Goal: Use online tool/utility

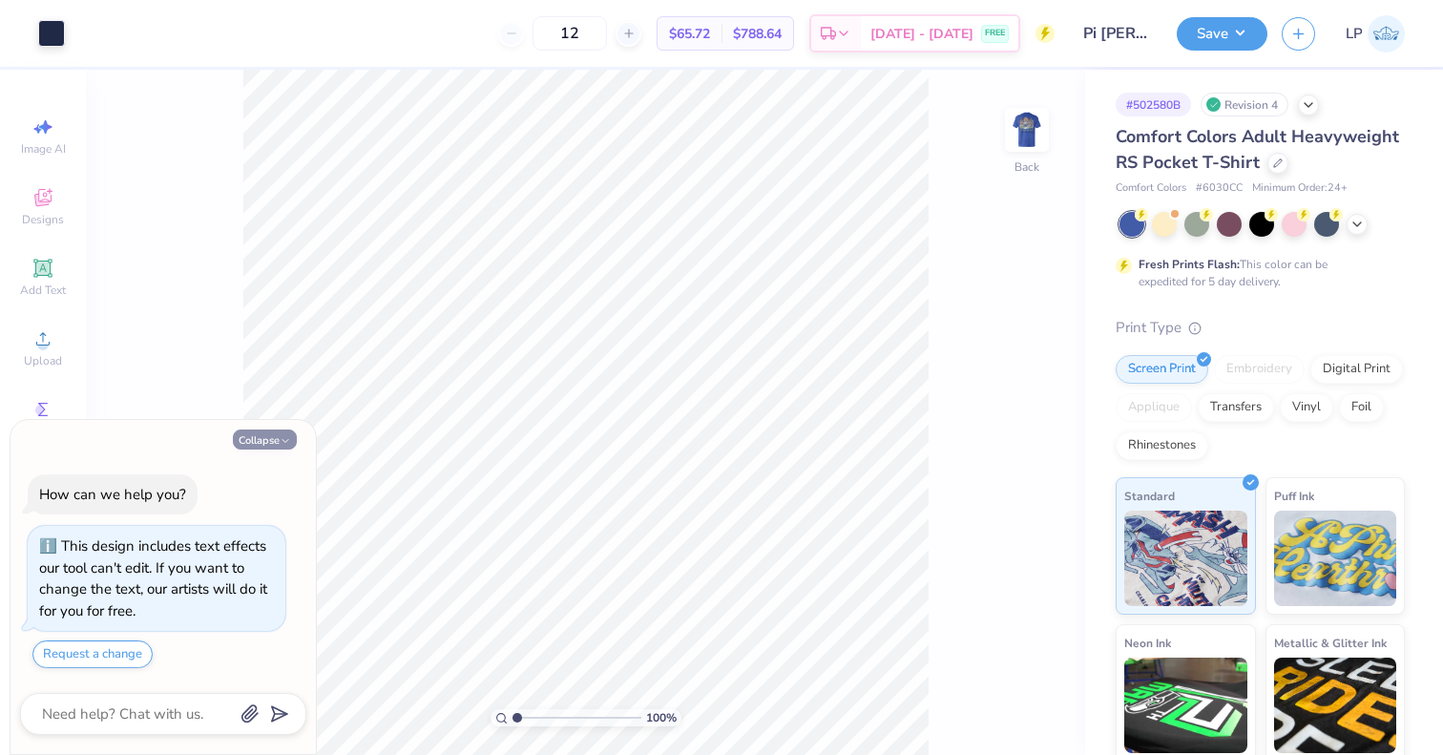
click at [272, 444] on button "Collapse" at bounding box center [265, 439] width 64 height 20
type textarea "x"
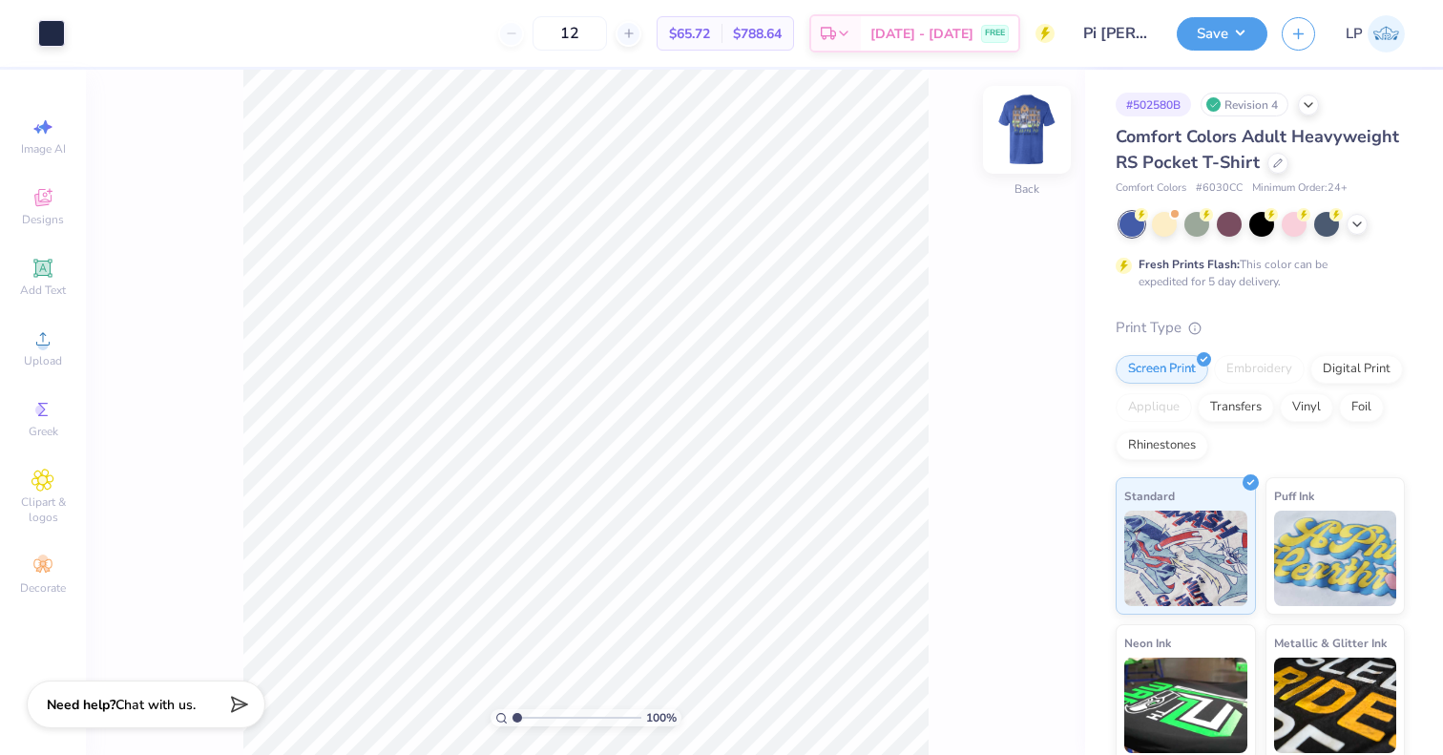
click at [1020, 144] on img at bounding box center [1027, 130] width 76 height 76
type input "4.91"
type textarea "x"
type input "4.91"
type textarea "x"
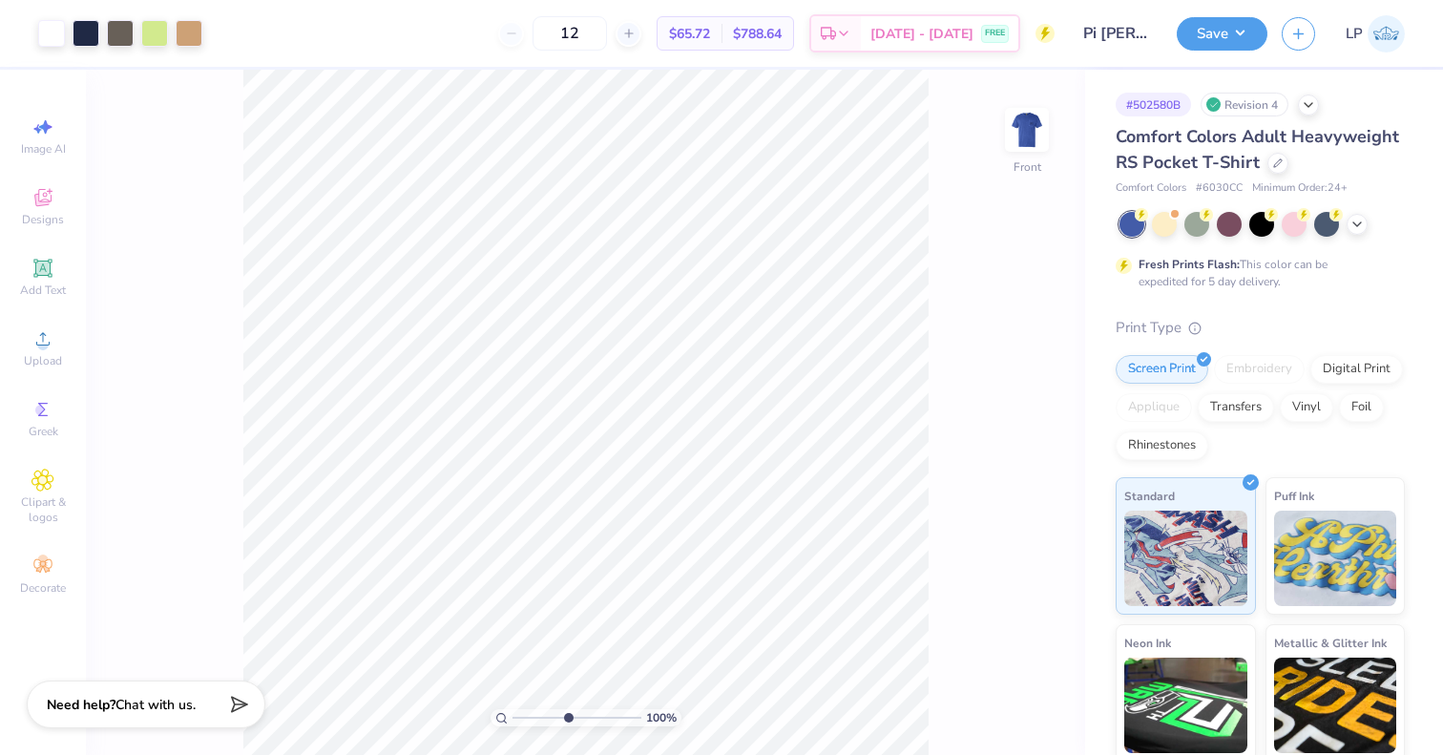
click at [567, 716] on input "range" at bounding box center [576, 717] width 129 height 17
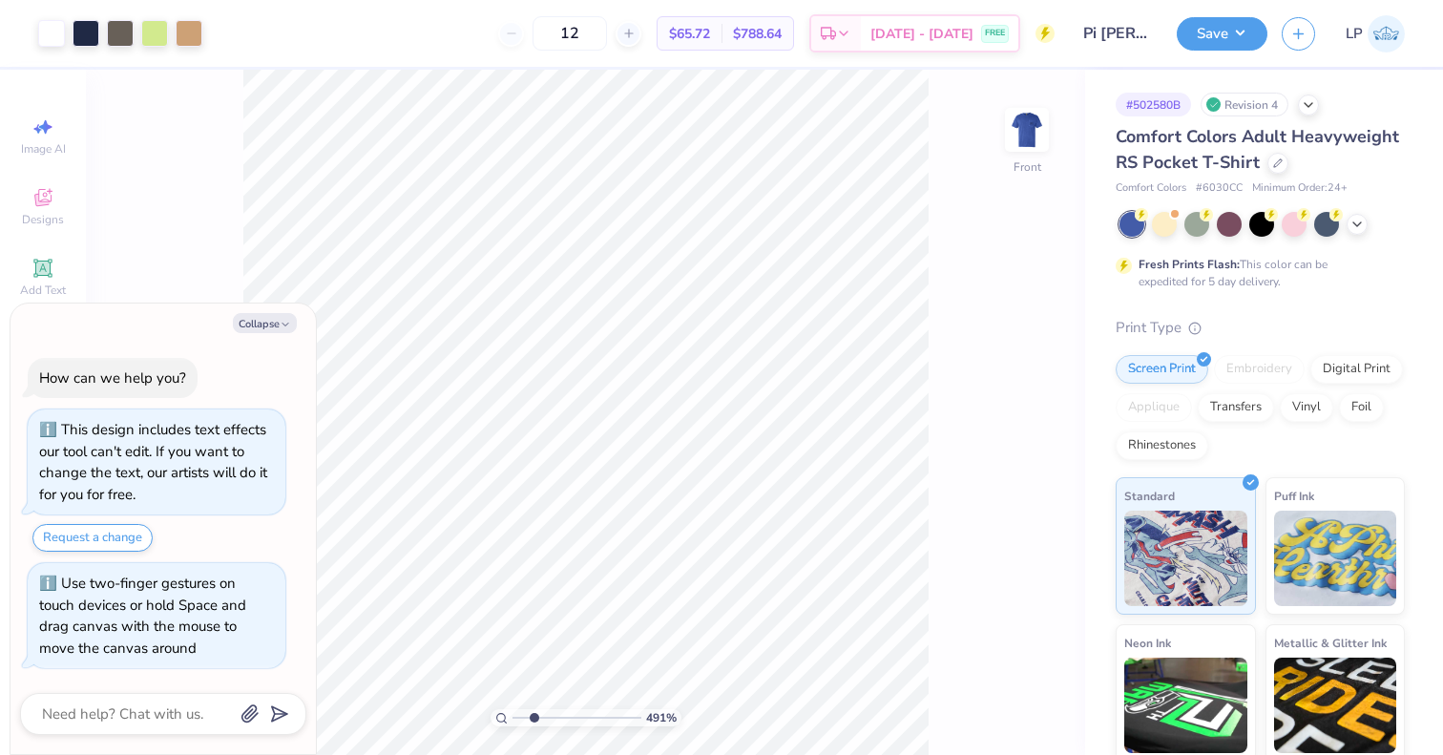
type input "2.3"
click at [533, 714] on input "range" at bounding box center [576, 717] width 129 height 17
click at [279, 333] on button "Collapse" at bounding box center [265, 323] width 64 height 20
type textarea "x"
